Goal: Task Accomplishment & Management: Manage account settings

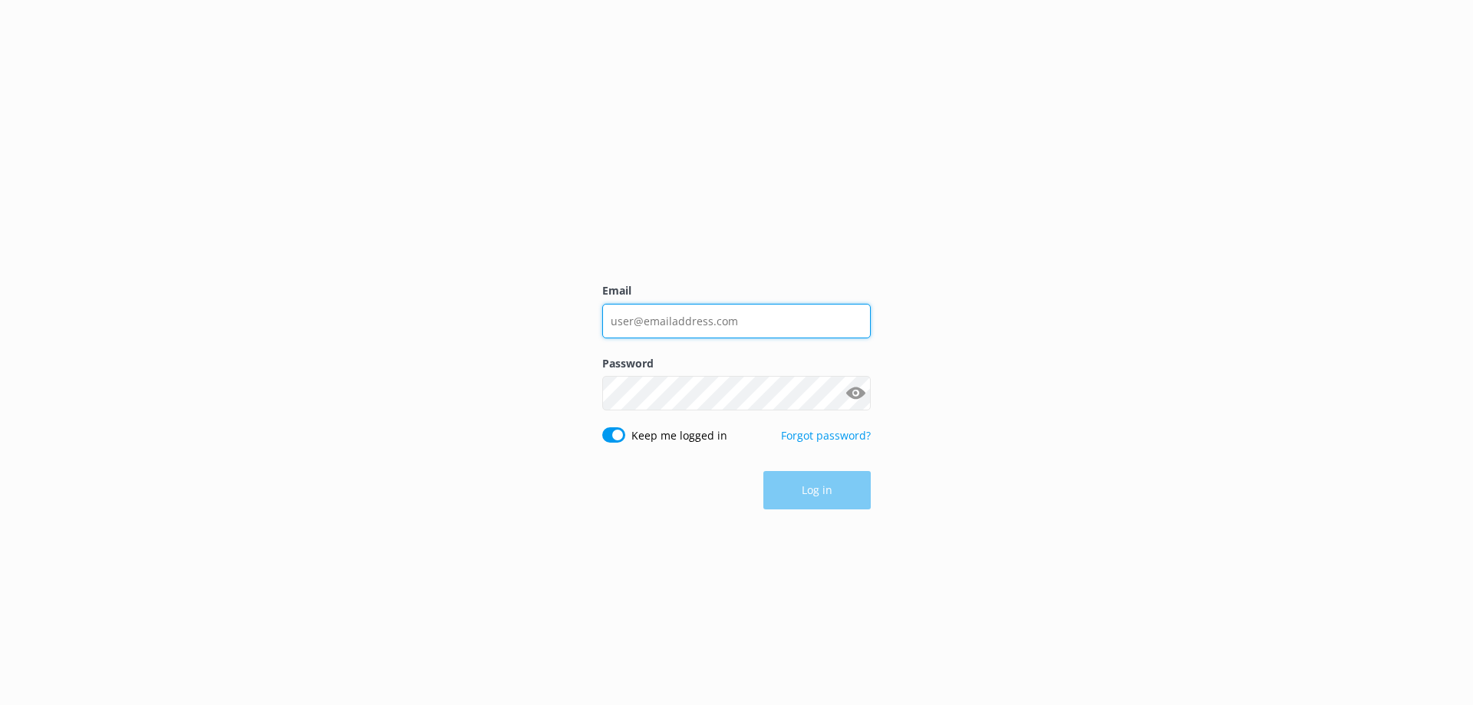
type input "[EMAIL_ADDRESS][DOMAIN_NAME]"
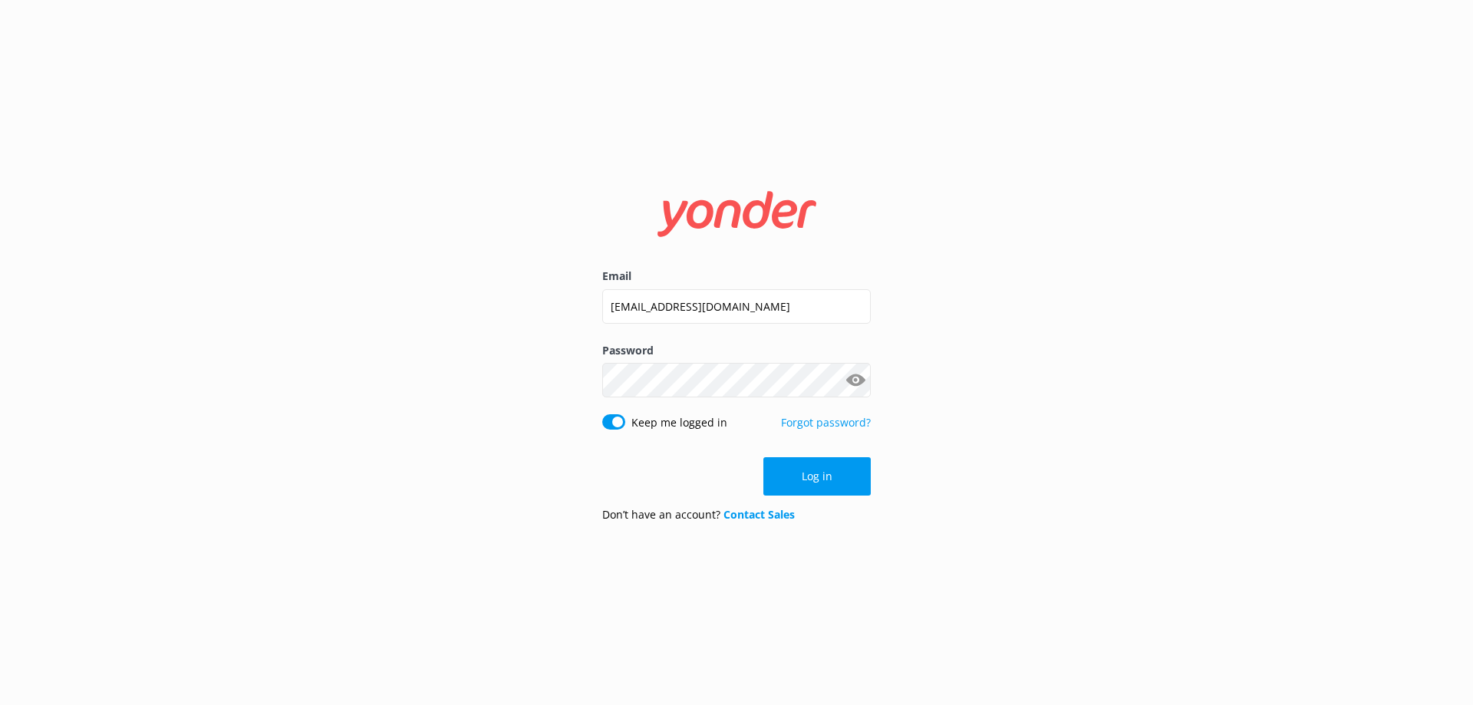
click at [593, 127] on div "Email [EMAIL_ADDRESS][DOMAIN_NAME] Password Show password Keep me logged in For…" at bounding box center [736, 352] width 1473 height 705
